Goal: Information Seeking & Learning: Learn about a topic

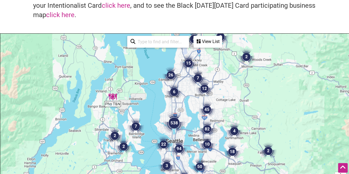
scroll to position [83, 0]
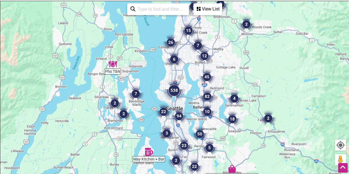
click at [178, 116] on img "94" at bounding box center [179, 116] width 21 height 21
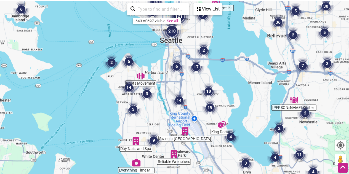
click at [173, 18] on div "643 of 697 visible See All" at bounding box center [157, 21] width 48 height 6
click at [206, 9] on div "View List" at bounding box center [208, 9] width 28 height 10
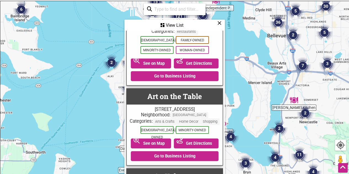
scroll to position [2181, 0]
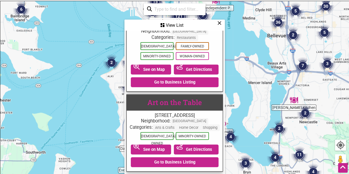
click at [180, 98] on link "Art on the Table" at bounding box center [174, 102] width 55 height 9
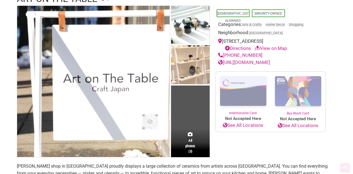
scroll to position [55, 0]
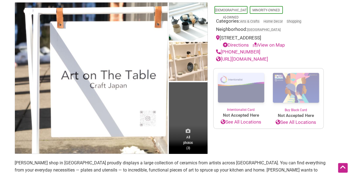
click at [184, 148] on span "All photos (3)" at bounding box center [188, 143] width 10 height 16
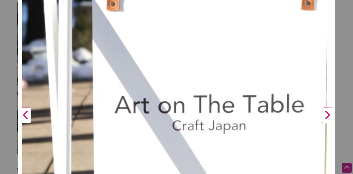
scroll to position [93, 0]
click at [325, 116] on button "Next" at bounding box center [327, 115] width 15 height 312
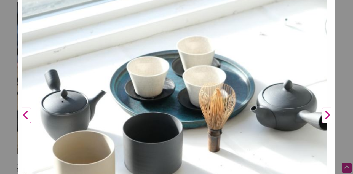
click at [325, 116] on button "Next" at bounding box center [327, 115] width 15 height 312
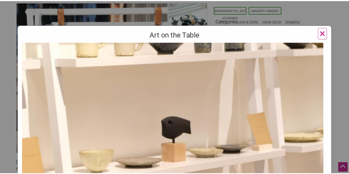
scroll to position [10, 0]
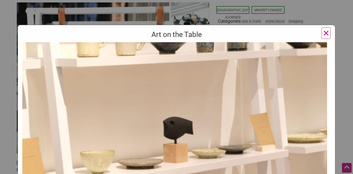
click at [324, 34] on span "×" at bounding box center [327, 33] width 6 height 13
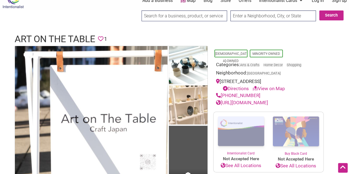
scroll to position [0, 0]
